Goal: Transaction & Acquisition: Book appointment/travel/reservation

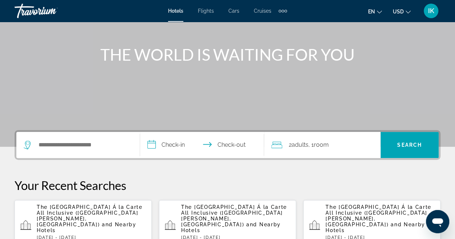
scroll to position [97, 0]
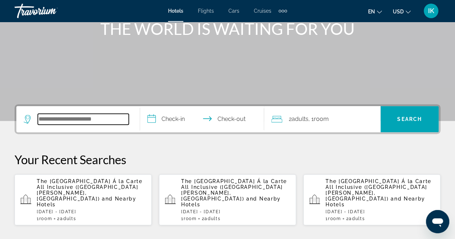
click at [104, 119] on input "Search widget" at bounding box center [83, 119] width 91 height 11
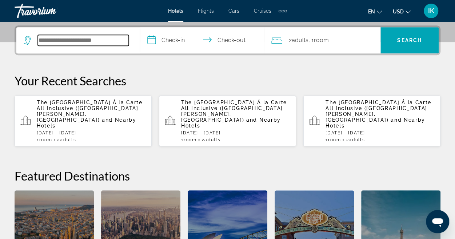
scroll to position [177, 0]
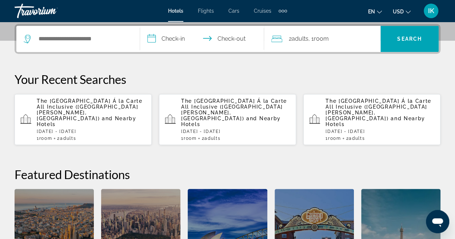
click at [44, 68] on div "**********" at bounding box center [227, 160] width 455 height 272
click at [54, 39] on input "Search widget" at bounding box center [83, 38] width 91 height 11
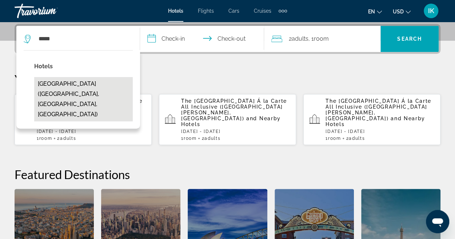
click at [66, 84] on button "[GEOGRAPHIC_DATA] ([GEOGRAPHIC_DATA], [GEOGRAPHIC_DATA], [GEOGRAPHIC_DATA])" at bounding box center [83, 99] width 99 height 44
type input "**********"
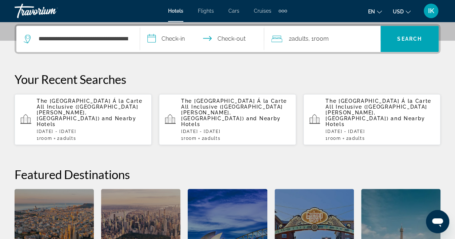
click at [175, 40] on input "**********" at bounding box center [203, 40] width 127 height 28
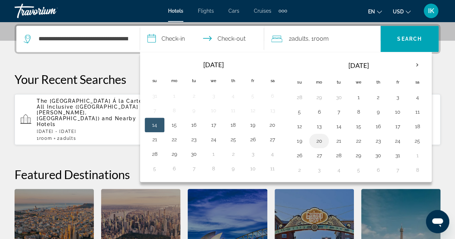
click at [319, 138] on button "20" at bounding box center [319, 141] width 12 height 10
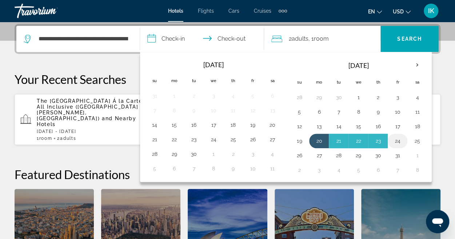
click at [396, 139] on button "24" at bounding box center [398, 141] width 12 height 10
type input "**********"
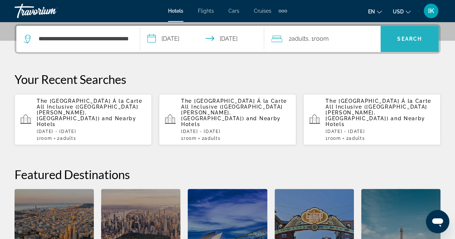
click at [399, 32] on span "Search widget" at bounding box center [409, 38] width 58 height 17
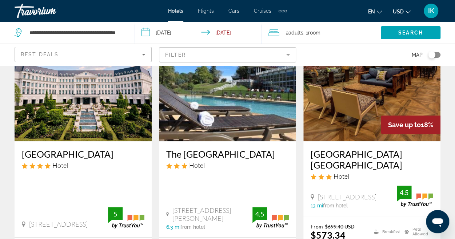
scroll to position [66, 0]
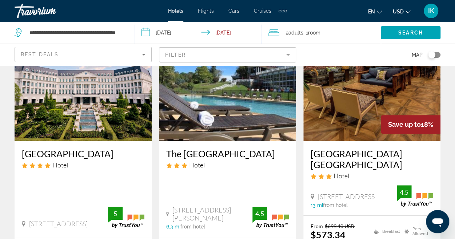
click at [95, 92] on img "Main content" at bounding box center [83, 83] width 137 height 116
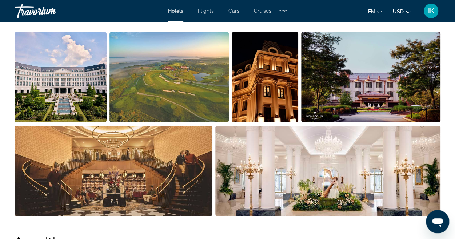
scroll to position [516, 0]
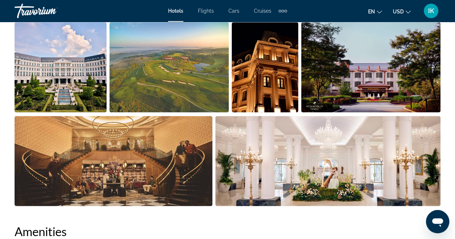
click at [77, 88] on img "Open full-screen image slider" at bounding box center [61, 67] width 92 height 90
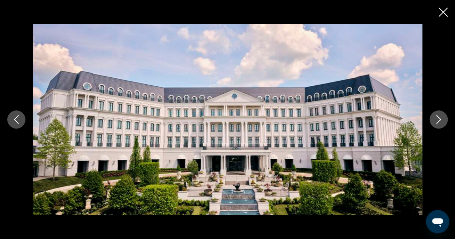
click at [438, 123] on icon "Next image" at bounding box center [438, 119] width 9 height 9
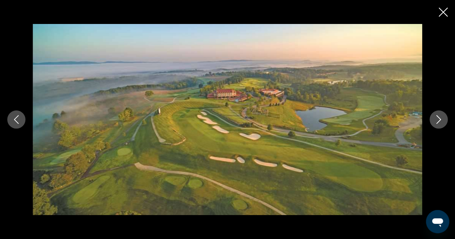
click at [438, 123] on icon "Next image" at bounding box center [438, 119] width 9 height 9
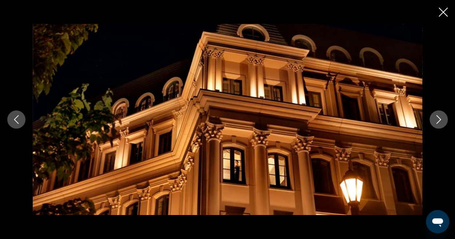
click at [438, 123] on icon "Next image" at bounding box center [438, 119] width 9 height 9
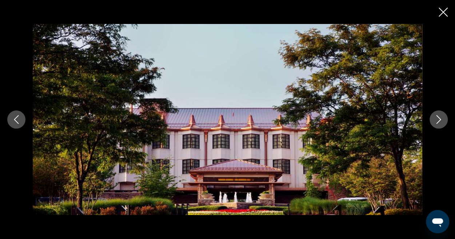
click at [438, 123] on icon "Next image" at bounding box center [438, 119] width 9 height 9
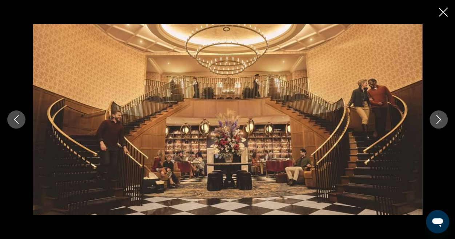
click at [438, 123] on icon "Next image" at bounding box center [438, 119] width 9 height 9
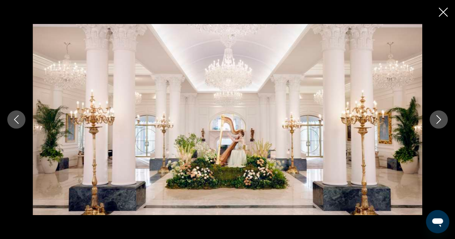
click at [438, 123] on icon "Next image" at bounding box center [438, 119] width 9 height 9
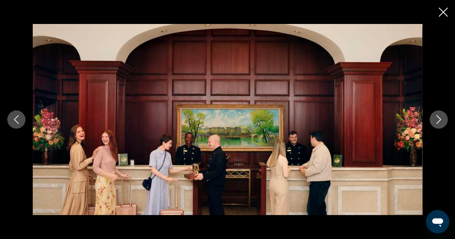
click at [438, 123] on icon "Next image" at bounding box center [438, 119] width 9 height 9
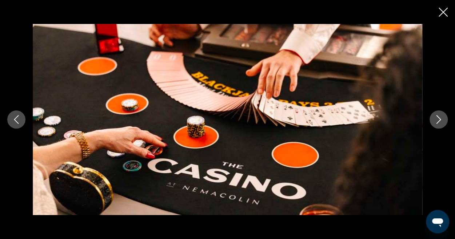
click at [438, 123] on icon "Next image" at bounding box center [438, 119] width 9 height 9
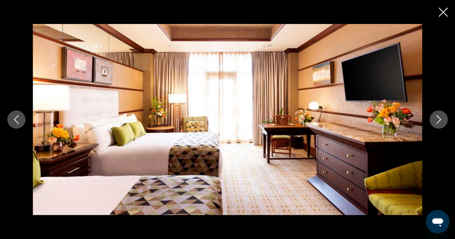
click at [438, 123] on icon "Next image" at bounding box center [438, 119] width 9 height 9
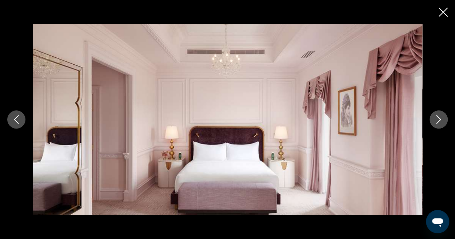
click at [438, 123] on icon "Next image" at bounding box center [438, 119] width 9 height 9
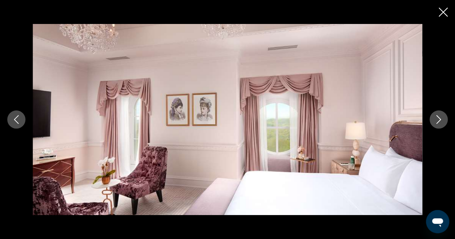
click at [438, 123] on icon "Next image" at bounding box center [438, 119] width 9 height 9
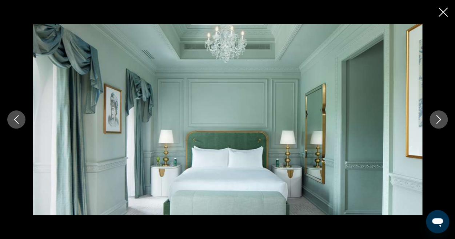
click at [438, 123] on icon "Next image" at bounding box center [438, 119] width 9 height 9
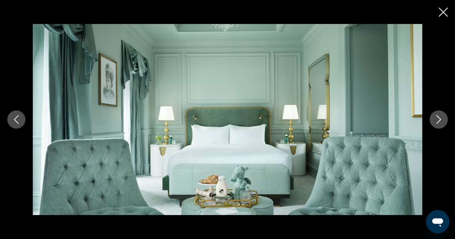
click at [438, 123] on icon "Next image" at bounding box center [438, 119] width 9 height 9
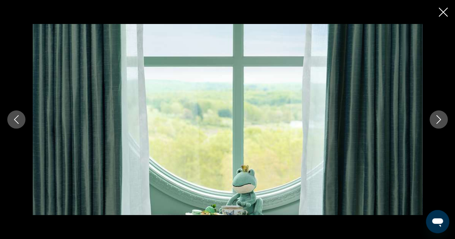
click at [438, 123] on icon "Next image" at bounding box center [438, 119] width 9 height 9
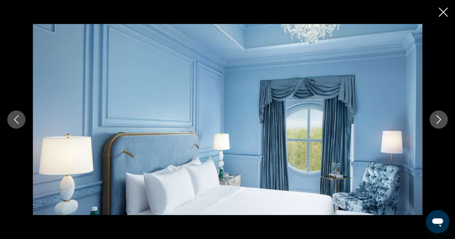
click at [438, 123] on icon "Next image" at bounding box center [438, 119] width 9 height 9
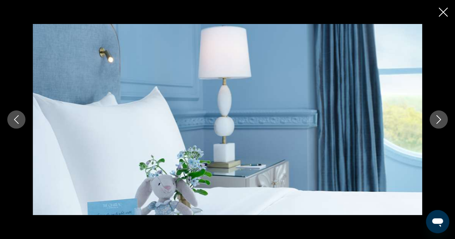
click at [438, 123] on icon "Next image" at bounding box center [438, 119] width 9 height 9
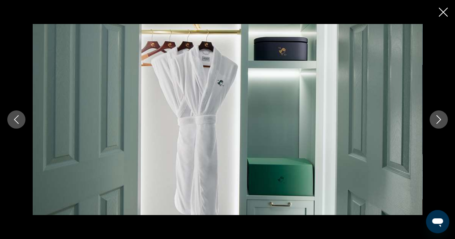
click at [438, 123] on icon "Next image" at bounding box center [438, 119] width 9 height 9
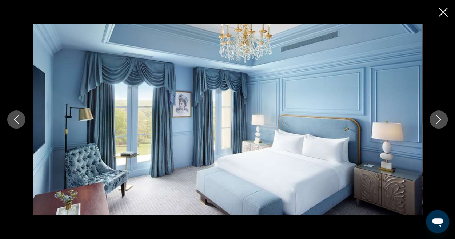
click at [438, 123] on icon "Next image" at bounding box center [438, 119] width 9 height 9
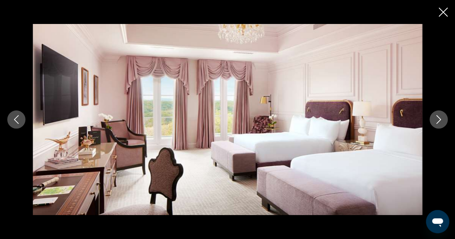
click at [438, 123] on icon "Next image" at bounding box center [438, 119] width 9 height 9
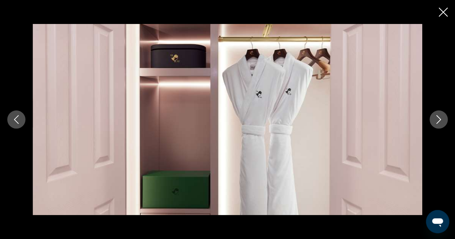
click at [438, 123] on icon "Next image" at bounding box center [438, 119] width 9 height 9
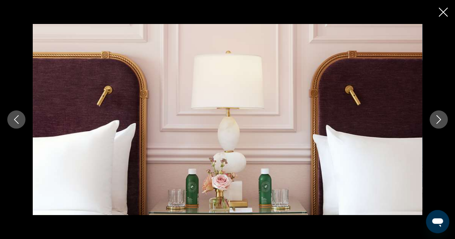
click at [438, 123] on icon "Next image" at bounding box center [438, 119] width 9 height 9
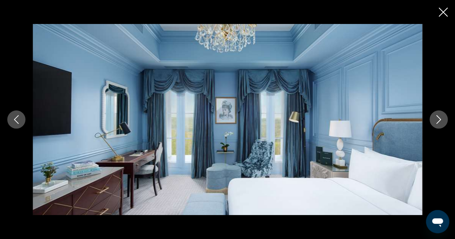
click at [438, 123] on icon "Next image" at bounding box center [438, 119] width 9 height 9
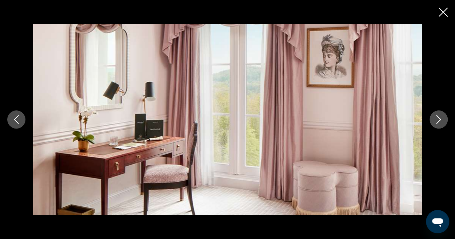
click at [438, 123] on icon "Next image" at bounding box center [438, 119] width 9 height 9
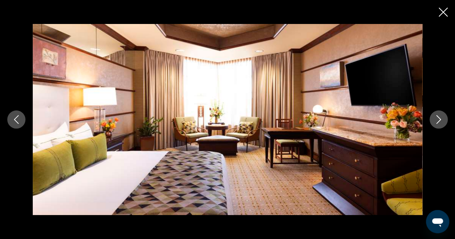
click at [438, 123] on icon "Next image" at bounding box center [438, 119] width 9 height 9
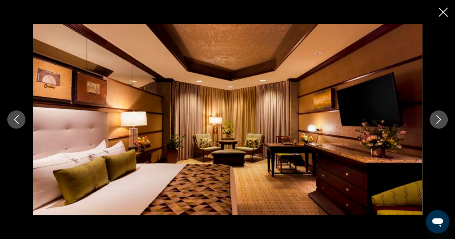
click at [438, 123] on icon "Next image" at bounding box center [438, 119] width 9 height 9
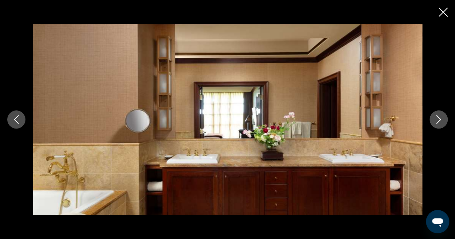
click at [438, 123] on icon "Next image" at bounding box center [438, 119] width 9 height 9
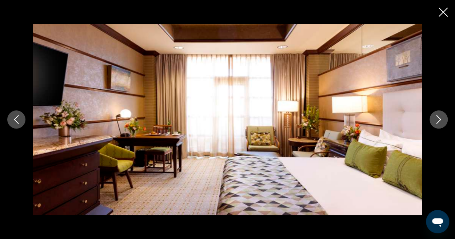
click at [438, 123] on icon "Next image" at bounding box center [438, 119] width 9 height 9
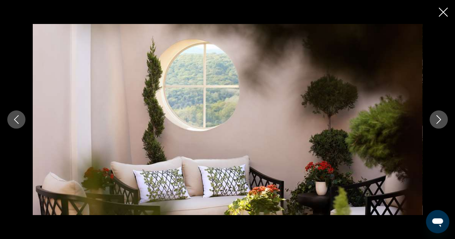
click at [438, 123] on icon "Next image" at bounding box center [438, 119] width 9 height 9
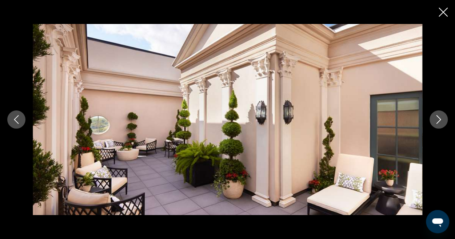
click at [438, 123] on icon "Next image" at bounding box center [438, 119] width 9 height 9
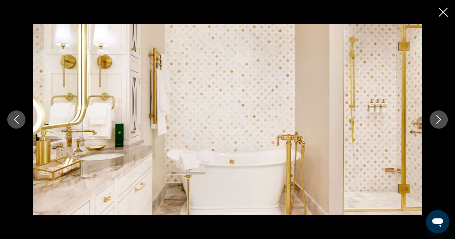
click at [438, 123] on icon "Next image" at bounding box center [438, 119] width 9 height 9
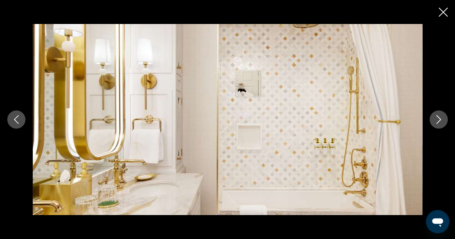
click at [438, 123] on icon "Next image" at bounding box center [438, 119] width 9 height 9
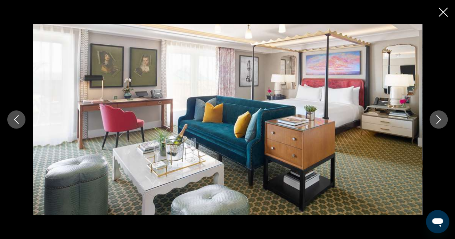
click at [438, 123] on icon "Next image" at bounding box center [438, 119] width 9 height 9
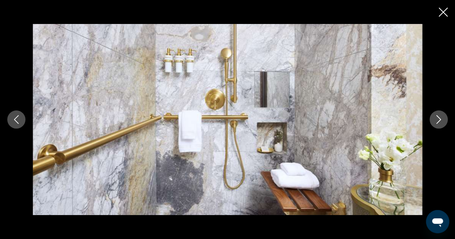
click at [438, 123] on icon "Next image" at bounding box center [438, 119] width 9 height 9
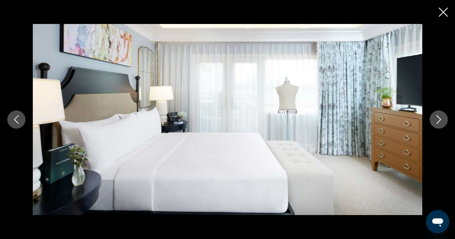
click at [438, 123] on icon "Next image" at bounding box center [438, 119] width 9 height 9
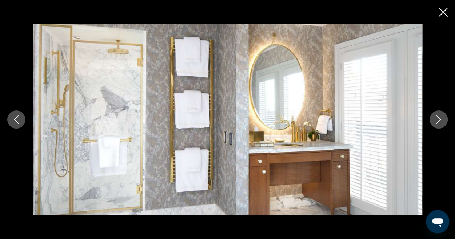
click at [438, 123] on icon "Next image" at bounding box center [438, 119] width 9 height 9
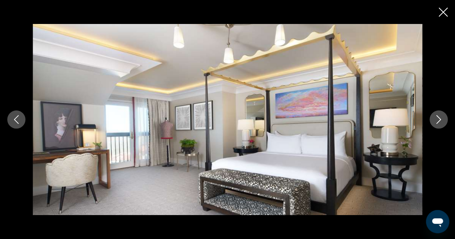
click at [438, 123] on icon "Next image" at bounding box center [438, 119] width 9 height 9
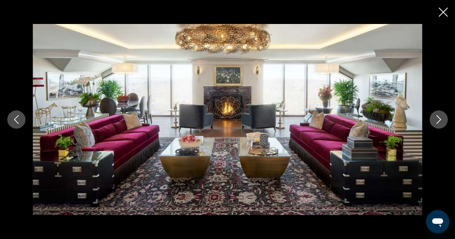
click at [438, 123] on icon "Next image" at bounding box center [438, 119] width 9 height 9
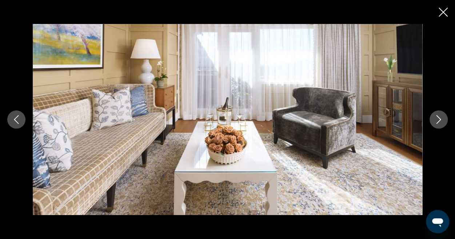
click at [438, 123] on icon "Next image" at bounding box center [438, 119] width 9 height 9
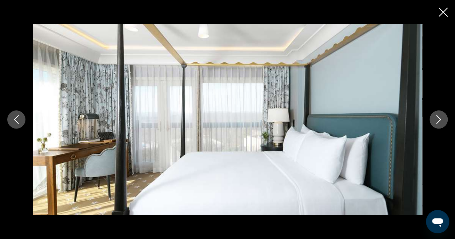
click at [438, 123] on icon "Next image" at bounding box center [438, 119] width 9 height 9
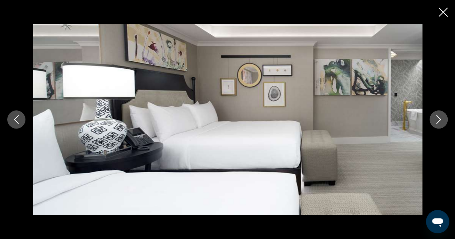
click at [438, 123] on icon "Next image" at bounding box center [438, 119] width 9 height 9
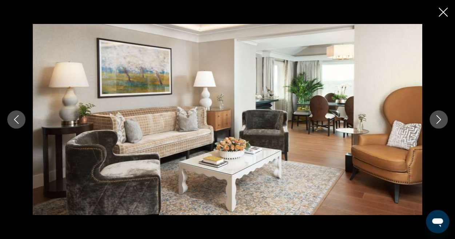
click at [438, 123] on icon "Next image" at bounding box center [438, 119] width 9 height 9
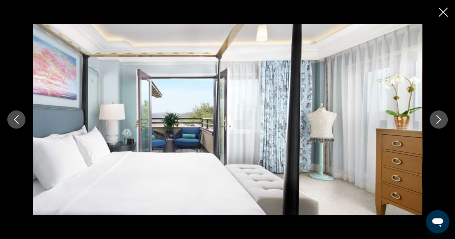
click at [438, 123] on icon "Next image" at bounding box center [438, 119] width 9 height 9
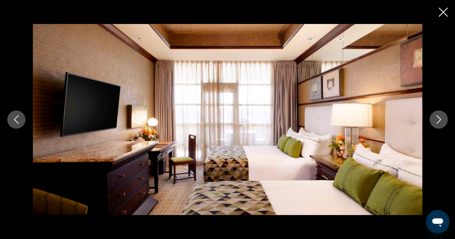
click at [438, 123] on icon "Next image" at bounding box center [438, 119] width 9 height 9
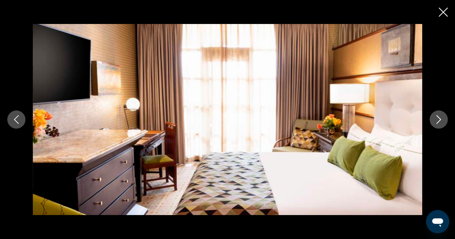
click at [438, 123] on icon "Next image" at bounding box center [438, 119] width 9 height 9
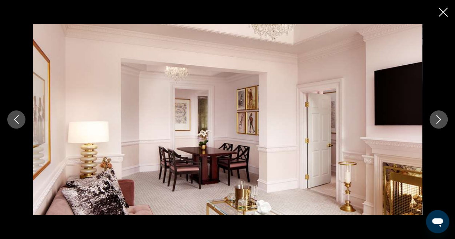
click at [438, 123] on icon "Next image" at bounding box center [438, 119] width 9 height 9
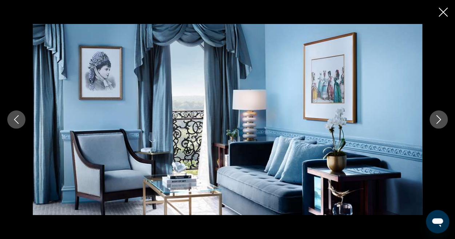
click at [438, 123] on icon "Next image" at bounding box center [438, 119] width 9 height 9
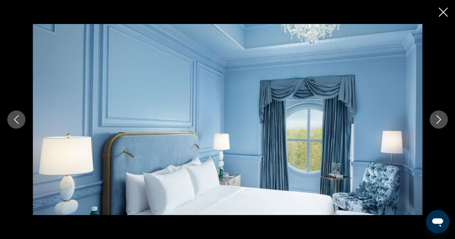
click at [438, 123] on icon "Next image" at bounding box center [438, 119] width 9 height 9
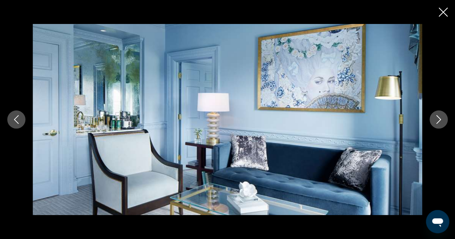
click at [438, 123] on icon "Next image" at bounding box center [438, 119] width 9 height 9
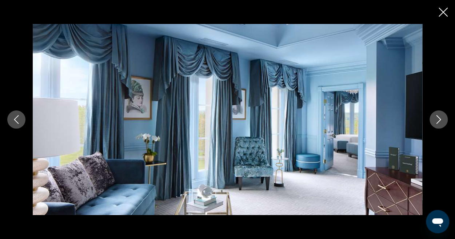
click at [438, 123] on icon "Next image" at bounding box center [438, 119] width 9 height 9
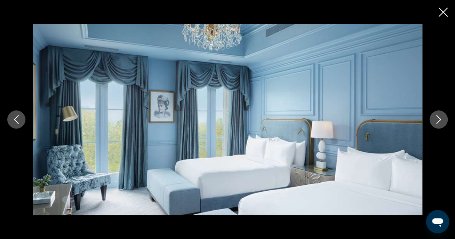
click at [438, 123] on icon "Next image" at bounding box center [438, 119] width 9 height 9
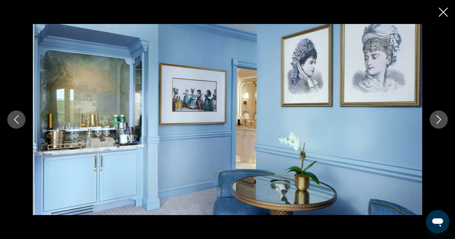
click at [438, 123] on icon "Next image" at bounding box center [438, 119] width 9 height 9
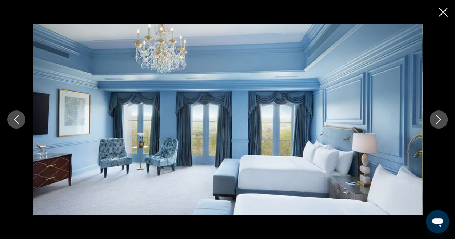
click at [438, 123] on icon "Next image" at bounding box center [438, 119] width 9 height 9
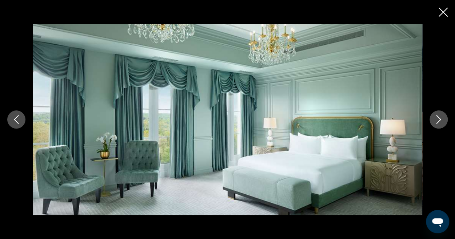
click at [438, 123] on icon "Next image" at bounding box center [438, 119] width 9 height 9
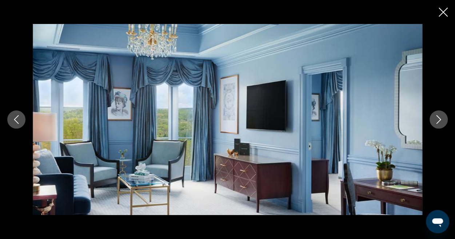
click at [438, 123] on icon "Next image" at bounding box center [438, 119] width 9 height 9
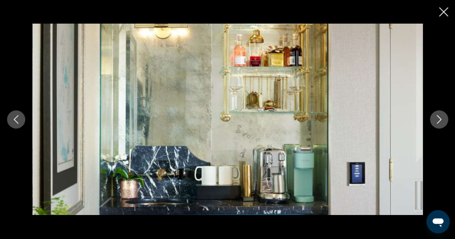
scroll to position [513, 0]
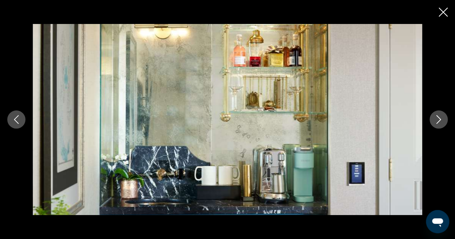
click at [441, 107] on div "prev next" at bounding box center [227, 119] width 455 height 191
click at [438, 121] on icon "Next image" at bounding box center [438, 119] width 5 height 9
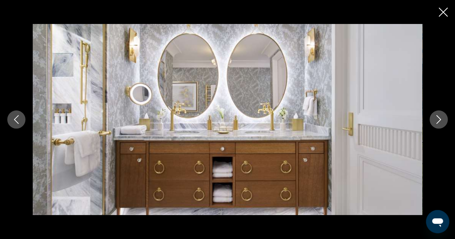
click at [438, 121] on icon "Next image" at bounding box center [438, 119] width 5 height 9
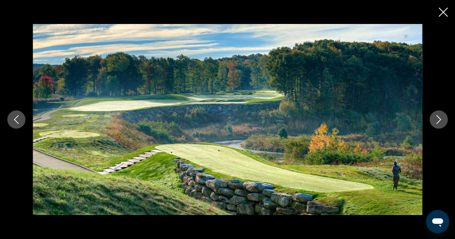
click at [438, 121] on icon "Next image" at bounding box center [438, 119] width 5 height 9
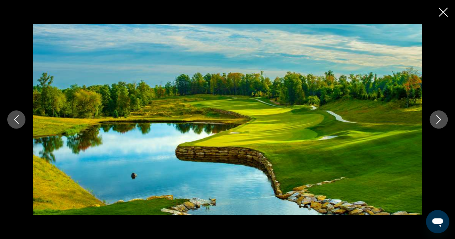
click at [438, 121] on icon "Next image" at bounding box center [438, 119] width 5 height 9
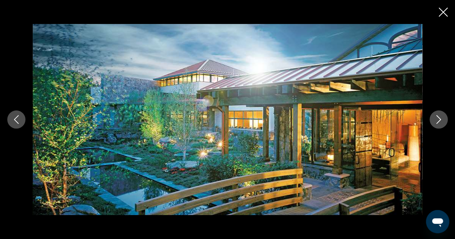
click at [438, 121] on icon "Next image" at bounding box center [438, 119] width 5 height 9
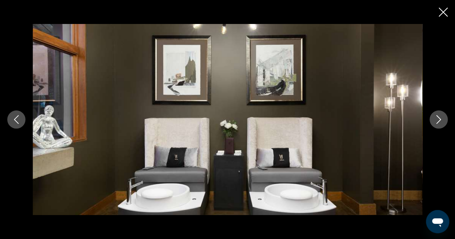
click at [438, 121] on icon "Next image" at bounding box center [438, 119] width 5 height 9
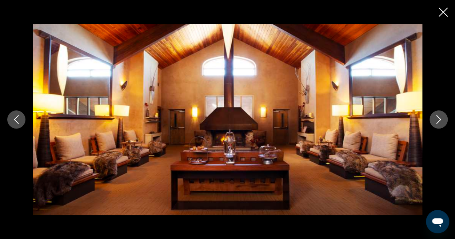
click at [438, 121] on icon "Next image" at bounding box center [438, 119] width 5 height 9
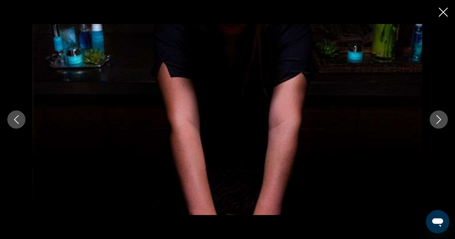
click at [438, 121] on icon "Next image" at bounding box center [438, 119] width 5 height 9
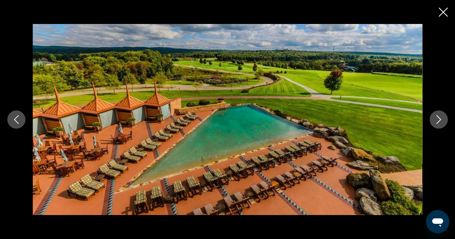
click at [438, 121] on icon "Next image" at bounding box center [438, 119] width 5 height 9
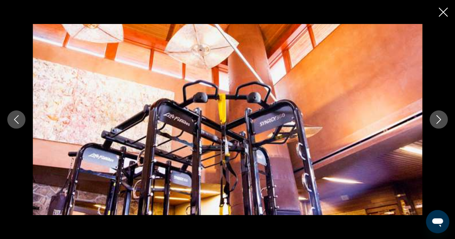
click at [438, 121] on icon "Next image" at bounding box center [438, 119] width 5 height 9
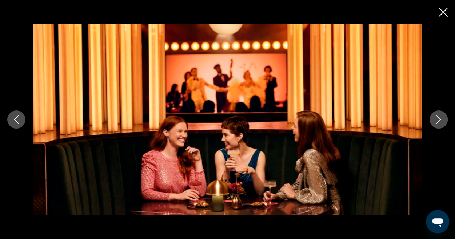
click at [438, 121] on icon "Next image" at bounding box center [438, 119] width 5 height 9
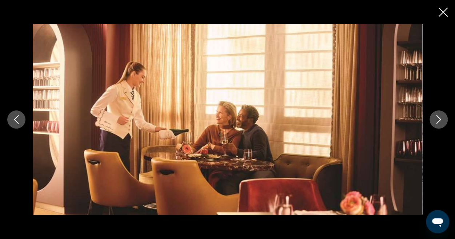
click at [438, 121] on icon "Next image" at bounding box center [438, 119] width 5 height 9
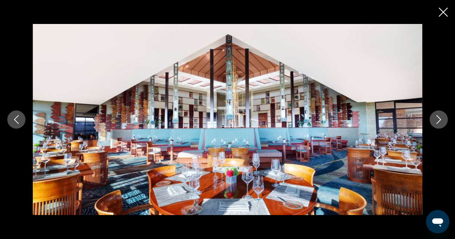
click at [438, 121] on icon "Next image" at bounding box center [438, 119] width 5 height 9
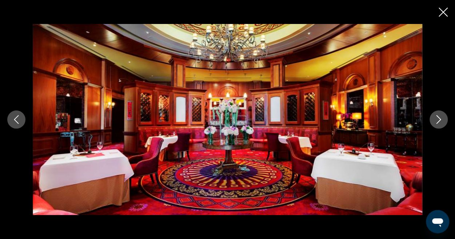
click at [438, 121] on icon "Next image" at bounding box center [438, 119] width 5 height 9
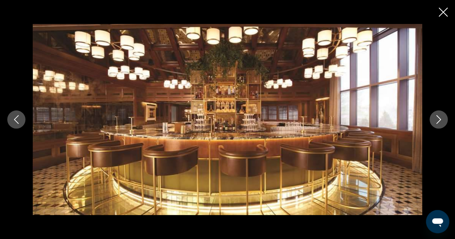
click at [438, 121] on icon "Next image" at bounding box center [438, 119] width 5 height 9
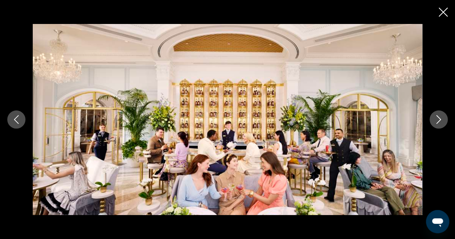
click at [438, 121] on icon "Next image" at bounding box center [438, 119] width 5 height 9
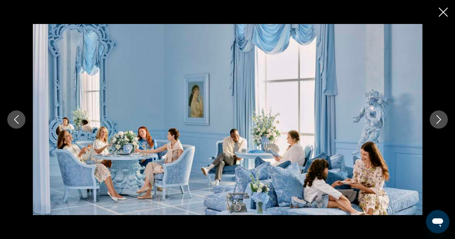
click at [20, 119] on icon "Previous image" at bounding box center [16, 119] width 9 height 9
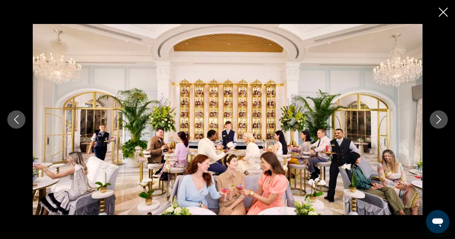
click at [441, 115] on button "Next image" at bounding box center [438, 120] width 18 height 18
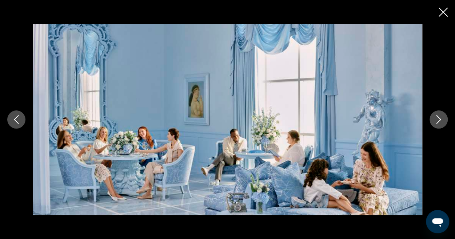
click at [441, 115] on button "Next image" at bounding box center [438, 120] width 18 height 18
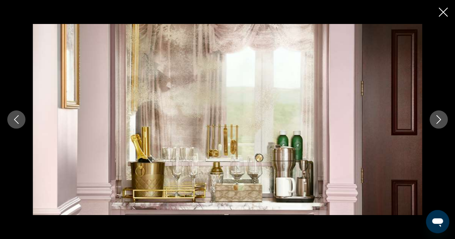
click at [437, 120] on icon "Next image" at bounding box center [438, 119] width 9 height 9
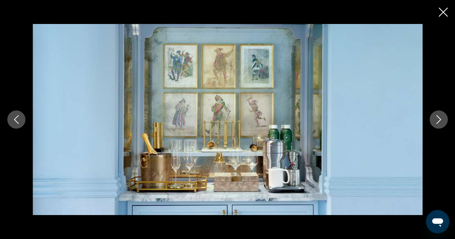
click at [437, 120] on icon "Next image" at bounding box center [438, 119] width 9 height 9
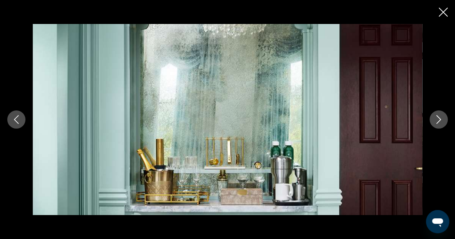
click at [437, 120] on icon "Next image" at bounding box center [438, 119] width 9 height 9
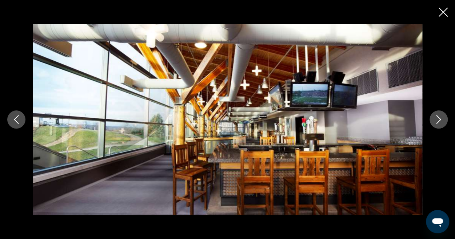
click at [437, 120] on icon "Next image" at bounding box center [438, 119] width 9 height 9
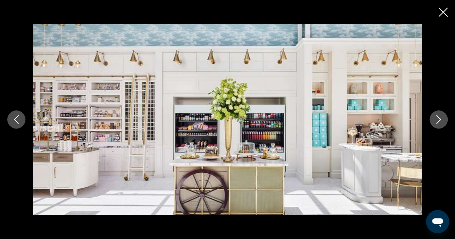
click at [437, 120] on icon "Next image" at bounding box center [438, 119] width 9 height 9
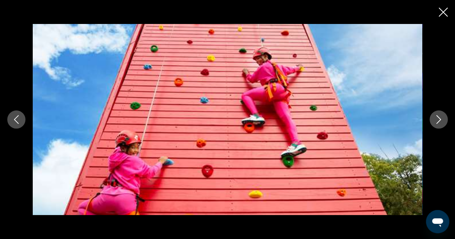
click at [437, 120] on icon "Next image" at bounding box center [438, 119] width 9 height 9
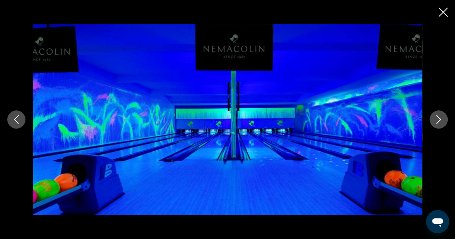
click at [437, 120] on icon "Next image" at bounding box center [438, 119] width 9 height 9
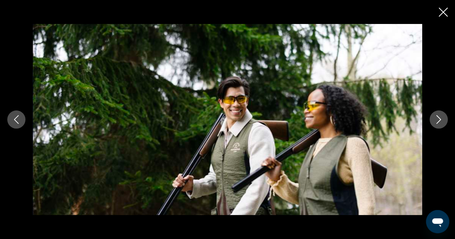
click at [437, 120] on icon "Next image" at bounding box center [438, 119] width 9 height 9
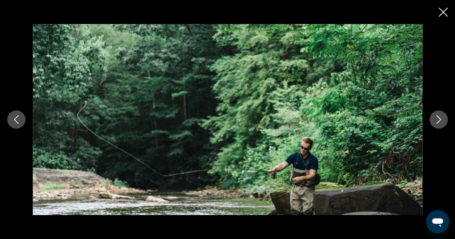
click at [437, 120] on icon "Next image" at bounding box center [438, 119] width 9 height 9
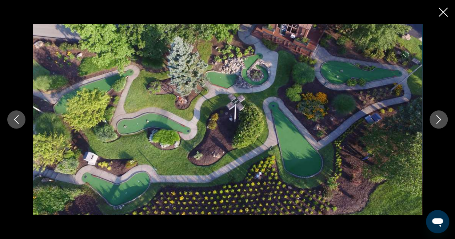
click at [437, 120] on icon "Next image" at bounding box center [438, 119] width 9 height 9
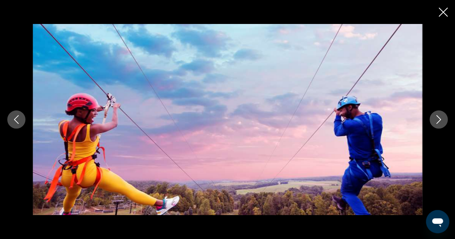
click at [437, 120] on icon "Next image" at bounding box center [438, 119] width 9 height 9
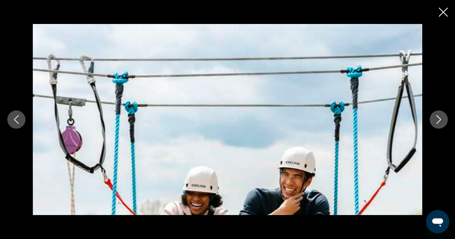
click at [437, 120] on icon "Next image" at bounding box center [438, 119] width 9 height 9
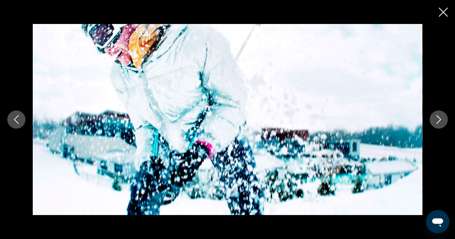
click at [437, 120] on icon "Next image" at bounding box center [438, 119] width 9 height 9
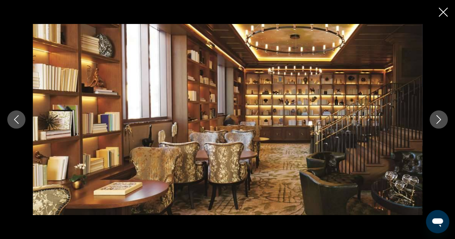
click at [437, 120] on icon "Next image" at bounding box center [438, 119] width 9 height 9
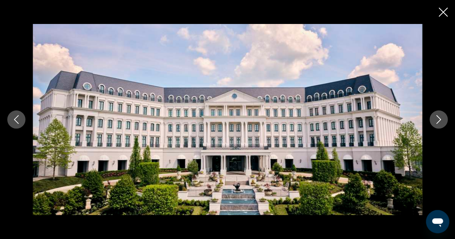
click at [437, 120] on icon "Next image" at bounding box center [438, 119] width 9 height 9
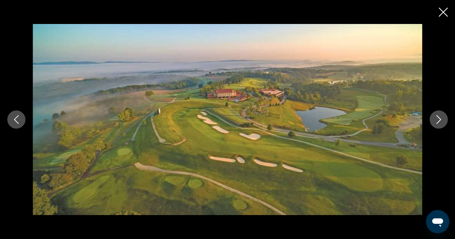
click at [446, 10] on icon "Close slideshow" at bounding box center [443, 12] width 9 height 9
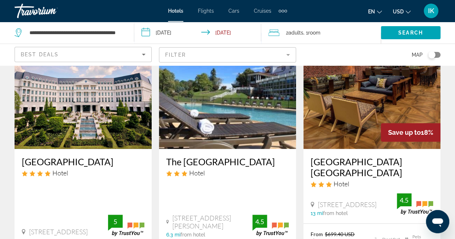
scroll to position [58, 0]
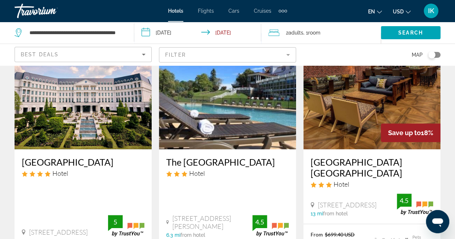
click at [359, 100] on img "Main content" at bounding box center [371, 91] width 137 height 116
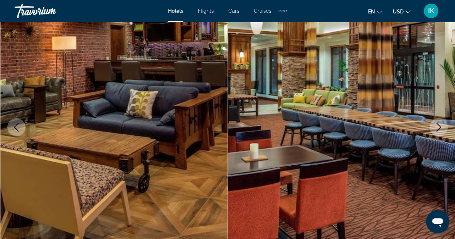
scroll to position [83, 0]
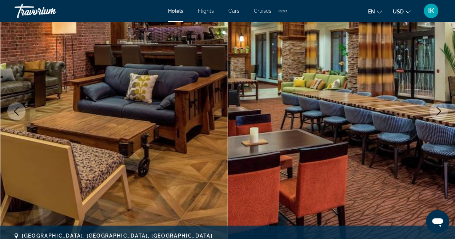
click at [435, 105] on button "Next image" at bounding box center [438, 111] width 18 height 18
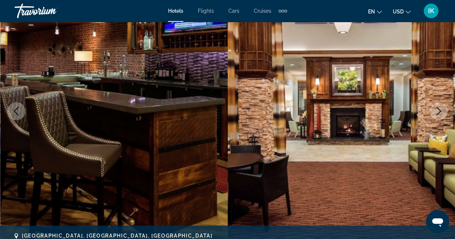
click at [439, 109] on icon "Next image" at bounding box center [438, 111] width 9 height 9
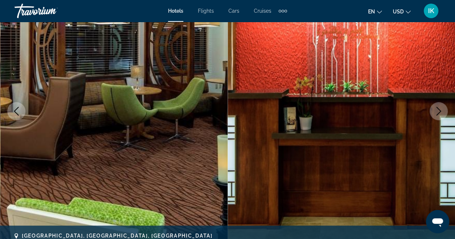
click at [439, 109] on icon "Next image" at bounding box center [438, 111] width 9 height 9
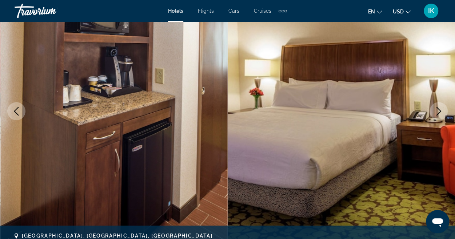
click at [439, 109] on icon "Next image" at bounding box center [438, 111] width 9 height 9
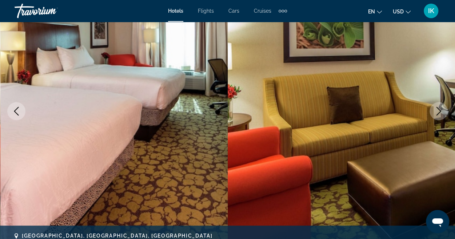
click at [439, 109] on icon "Next image" at bounding box center [438, 111] width 9 height 9
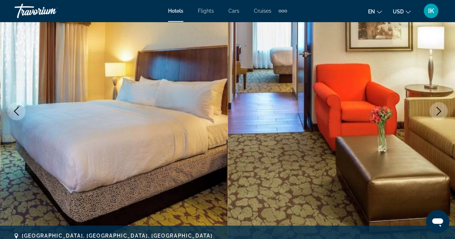
click at [439, 109] on icon "Next image" at bounding box center [438, 111] width 9 height 9
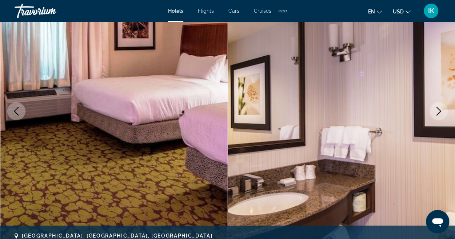
click at [439, 109] on icon "Next image" at bounding box center [438, 111] width 9 height 9
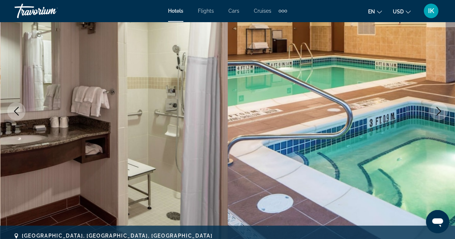
click at [439, 109] on icon "Next image" at bounding box center [438, 111] width 9 height 9
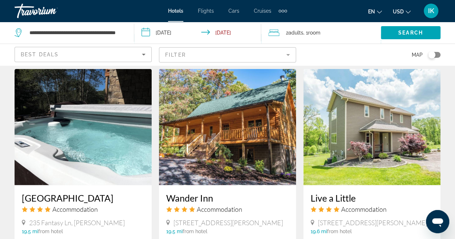
scroll to position [870, 0]
